Goal: Information Seeking & Learning: Learn about a topic

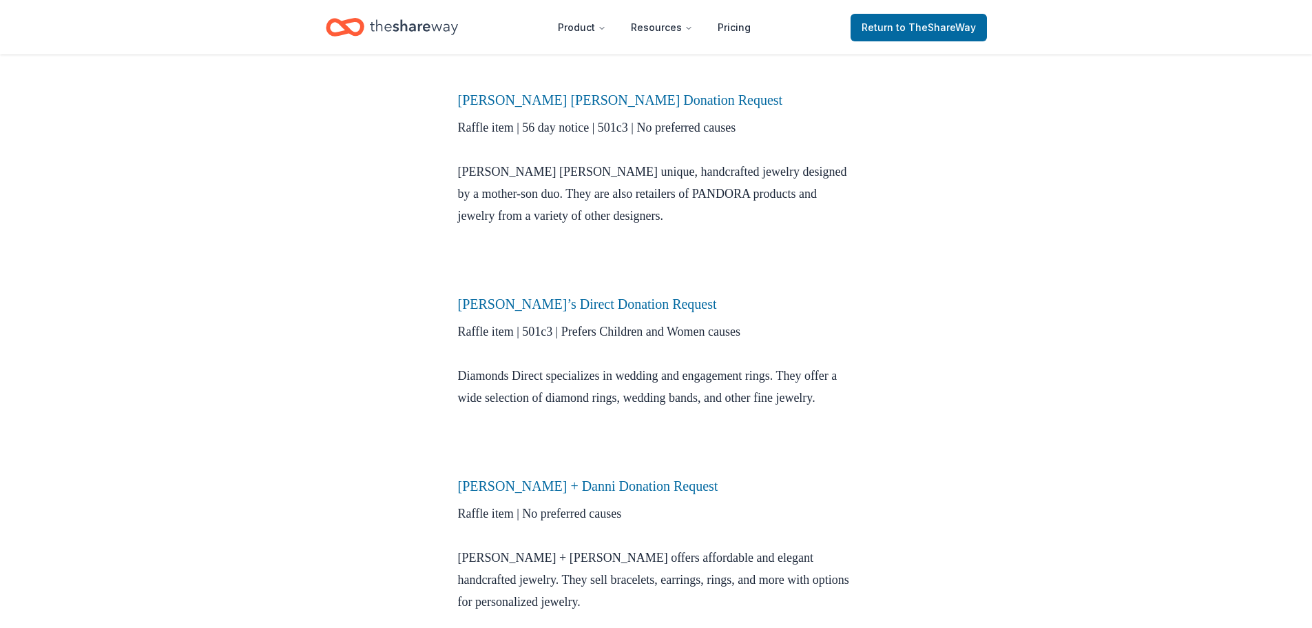
scroll to position [551, 0]
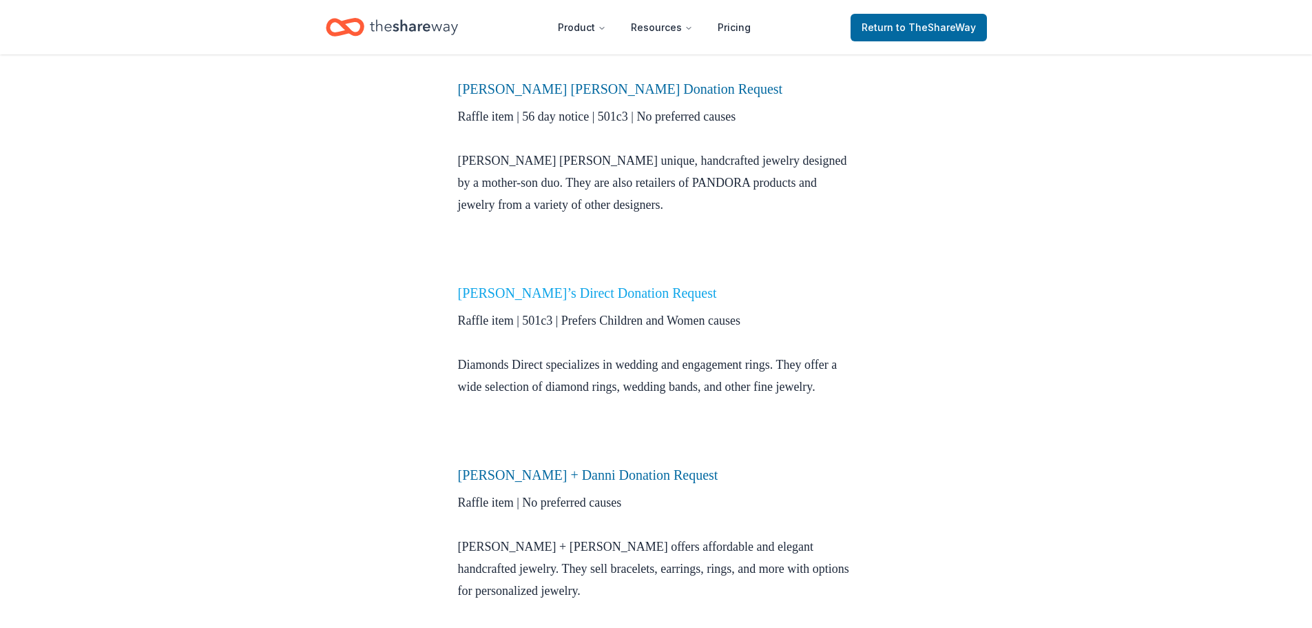
click at [659, 291] on link "[PERSON_NAME]’s Direct Donation Request" at bounding box center [587, 292] width 259 height 15
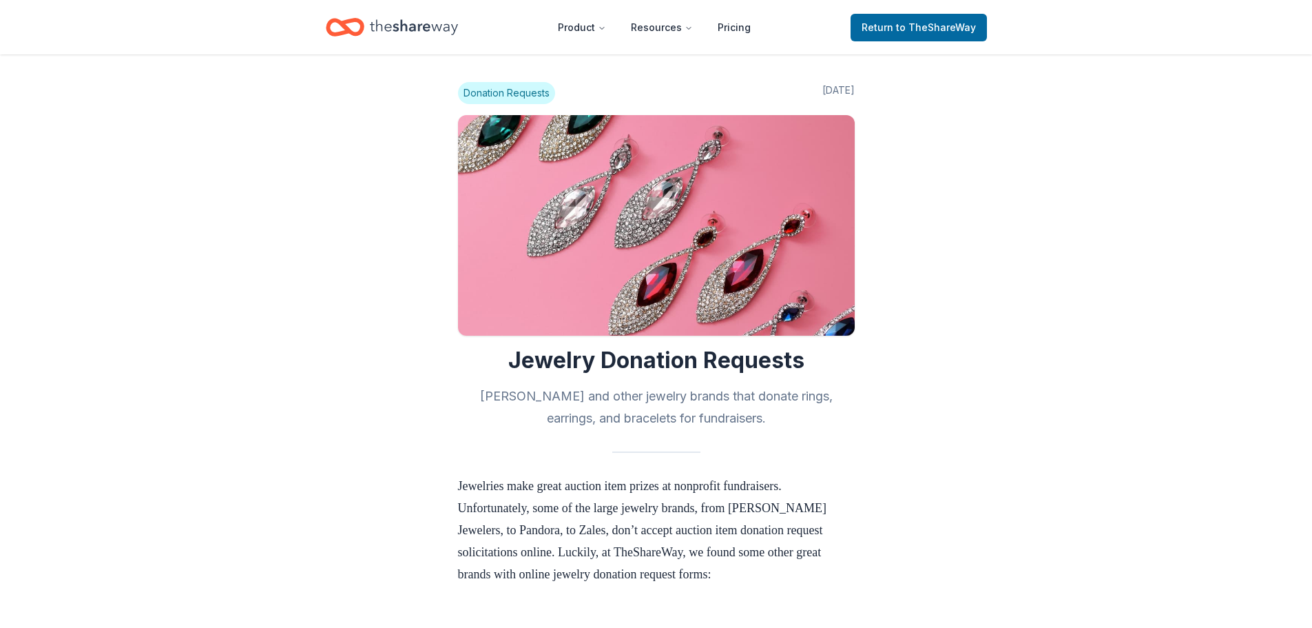
scroll to position [548, 0]
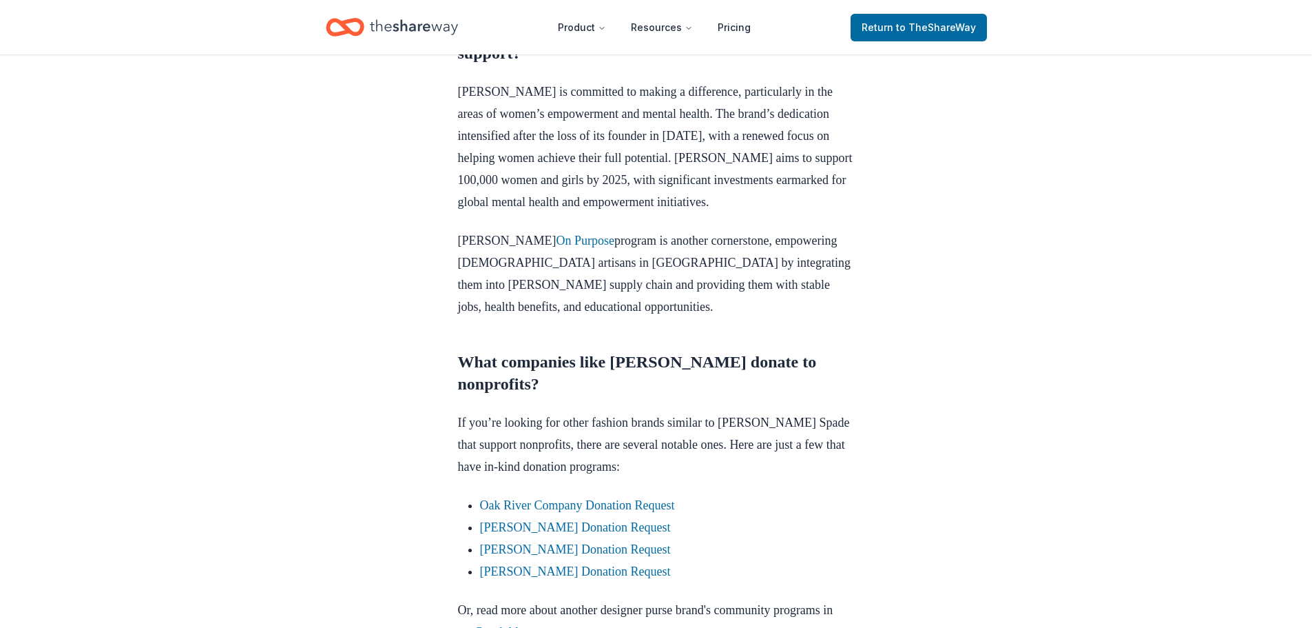
scroll to position [895, 0]
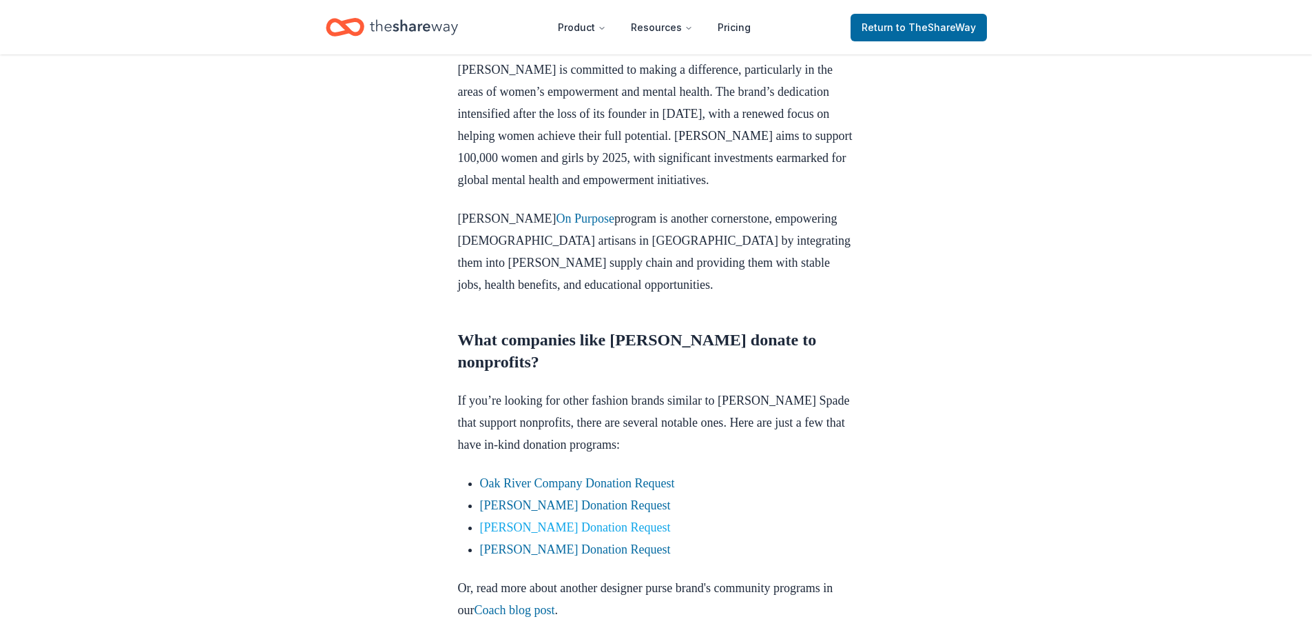
click at [580, 520] on link "Jacki Easlick Donation Request" at bounding box center [575, 527] width 191 height 14
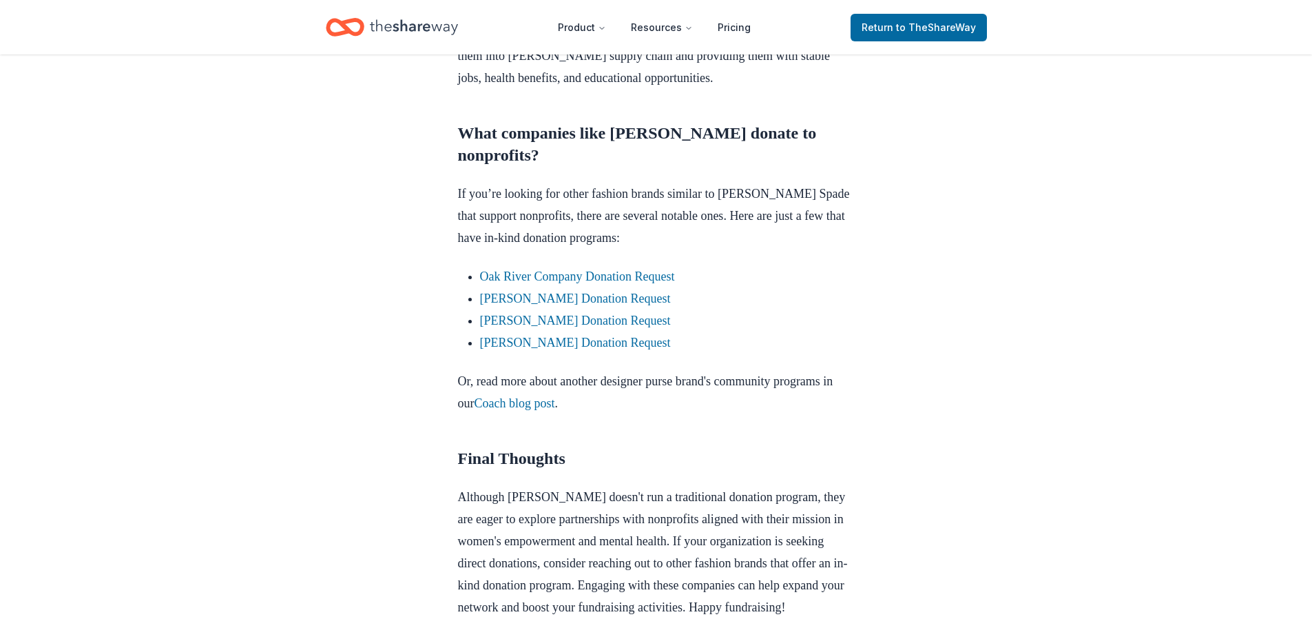
scroll to position [1171, 0]
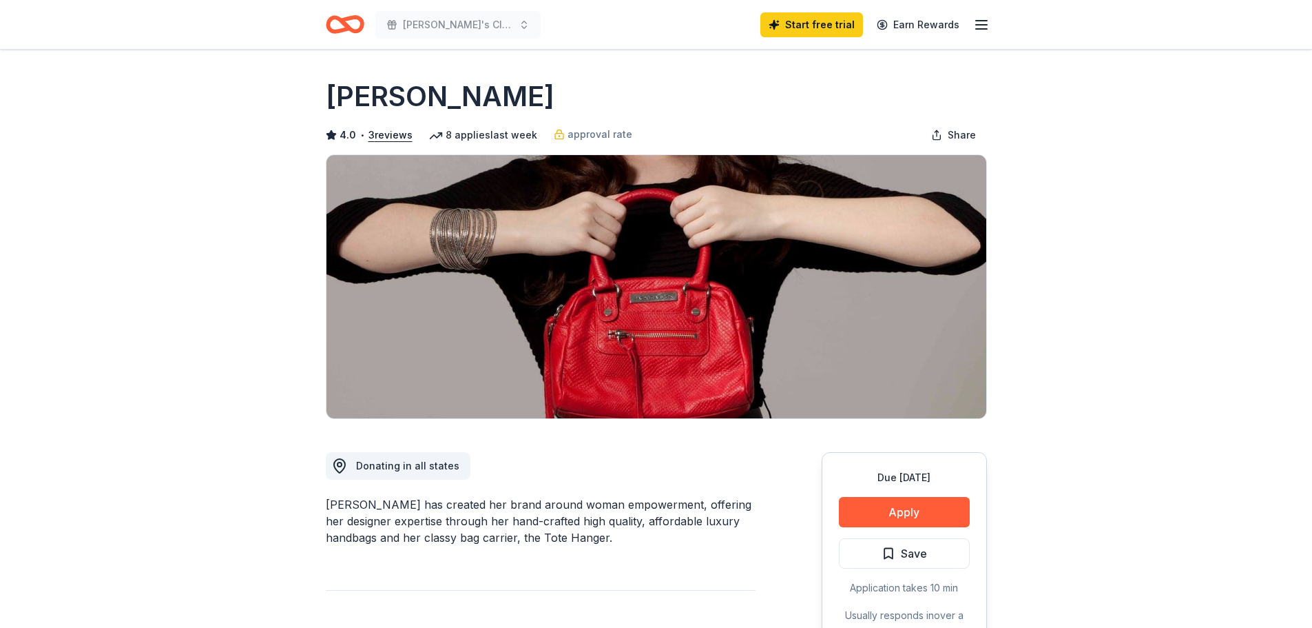
drag, startPoint x: 515, startPoint y: 104, endPoint x: 342, endPoint y: 92, distance: 173.3
click at [342, 92] on div "[PERSON_NAME]" at bounding box center [656, 96] width 661 height 39
drag, startPoint x: 320, startPoint y: 92, endPoint x: 457, endPoint y: 96, distance: 137.2
